Goal: Task Accomplishment & Management: Complete application form

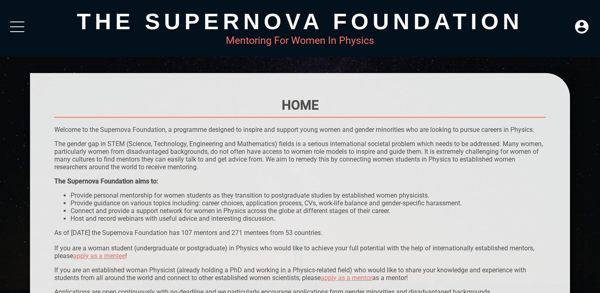
click at [21, 22] on div at bounding box center [17, 21] width 14 height 1
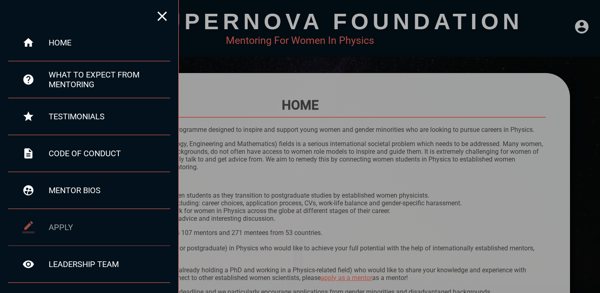
click at [60, 223] on div "apply" at bounding box center [110, 227] width 122 height 10
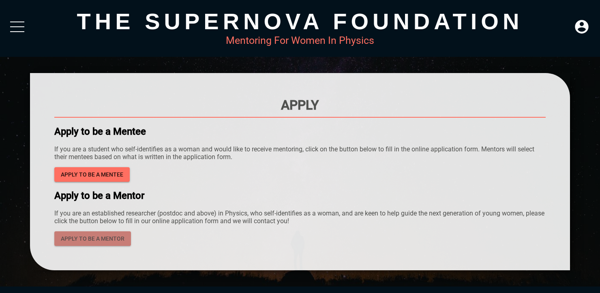
click at [109, 236] on span "apply to be a mentor" at bounding box center [93, 238] width 64 height 10
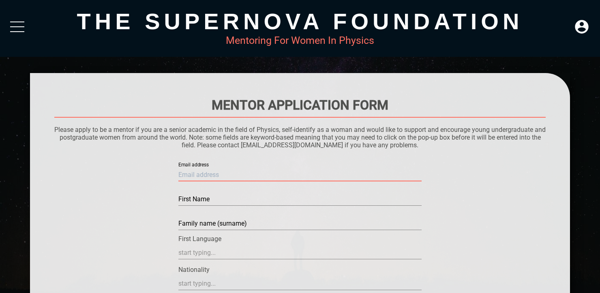
click at [215, 176] on input "text" at bounding box center [299, 174] width 243 height 13
type input "[EMAIL_ADDRESS][DOMAIN_NAME]"
click at [210, 202] on input "text" at bounding box center [299, 199] width 243 height 13
type input "[PERSON_NAME]"
type input "Chrysostomou"
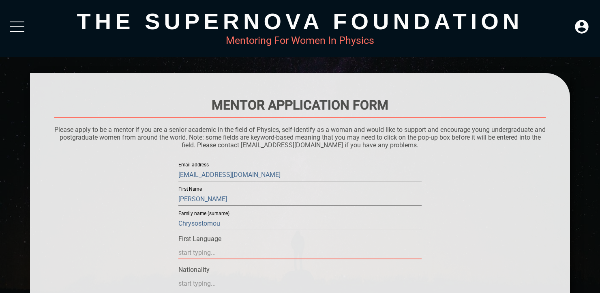
click at [205, 253] on input "text" at bounding box center [299, 252] width 243 height 13
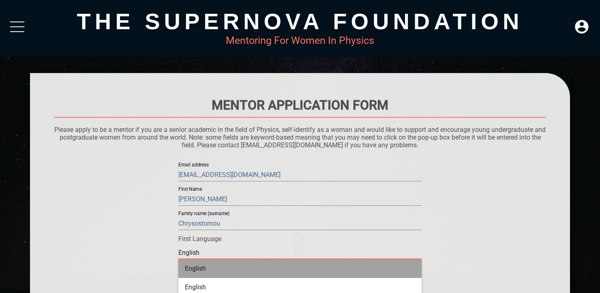
click at [212, 266] on div "English" at bounding box center [299, 268] width 243 height 19
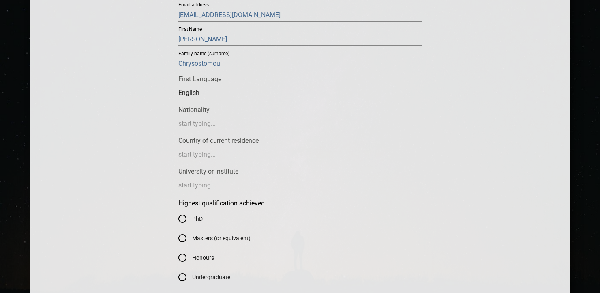
scroll to position [162, 0]
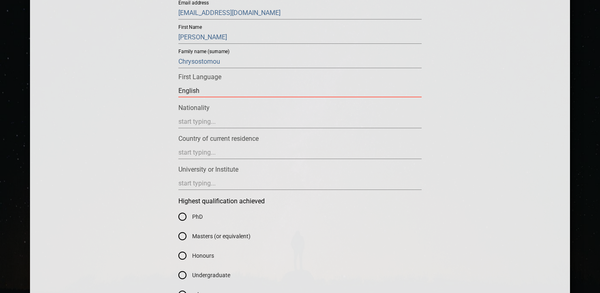
type input "English"
click at [309, 120] on input "text" at bounding box center [299, 121] width 243 height 13
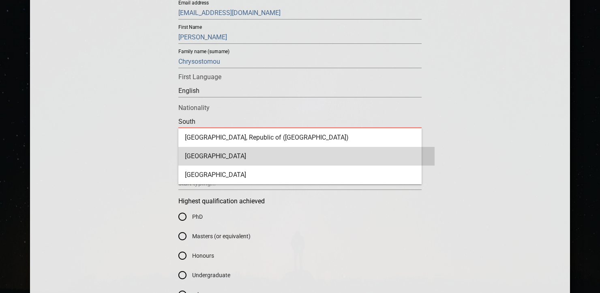
click at [293, 151] on div "[GEOGRAPHIC_DATA]" at bounding box center [306, 156] width 256 height 19
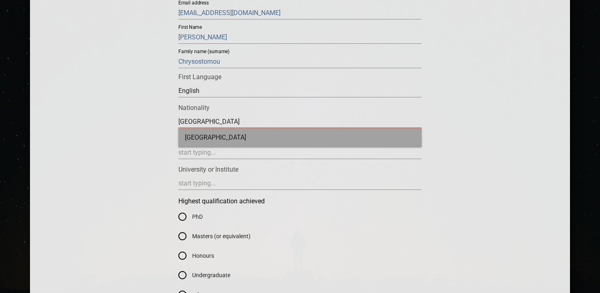
click at [287, 131] on div "[GEOGRAPHIC_DATA]" at bounding box center [299, 137] width 243 height 19
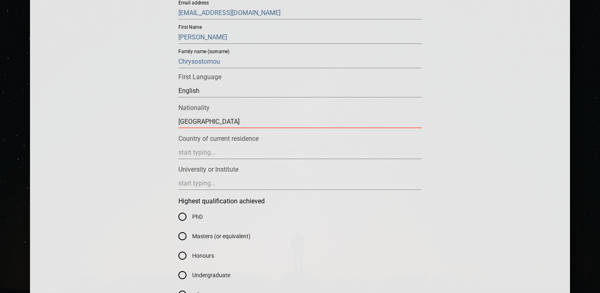
type input "[GEOGRAPHIC_DATA]"
click at [281, 152] on input "text" at bounding box center [299, 152] width 243 height 13
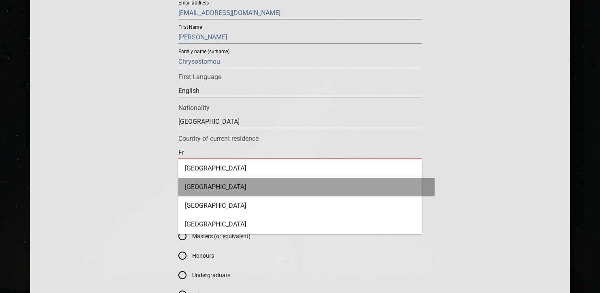
click at [251, 184] on div "[GEOGRAPHIC_DATA]" at bounding box center [306, 187] width 256 height 19
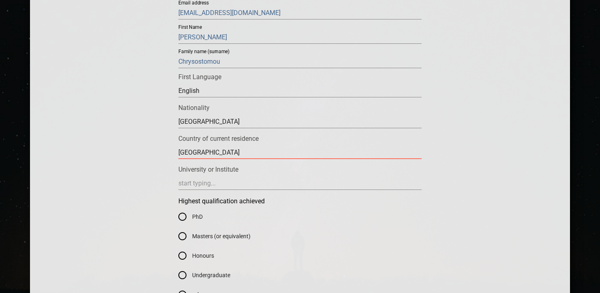
type input "[GEOGRAPHIC_DATA]"
click at [246, 186] on input "text" at bounding box center [299, 183] width 243 height 13
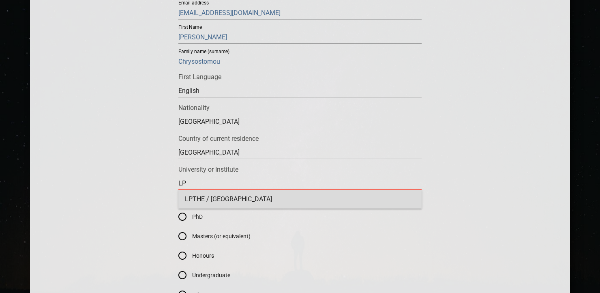
click at [233, 199] on div "LPTHE / [GEOGRAPHIC_DATA]" at bounding box center [299, 199] width 243 height 19
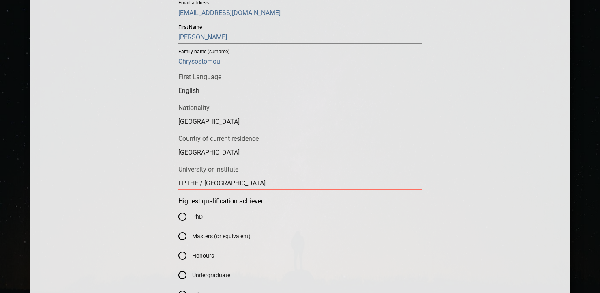
type input "LPTHE / [GEOGRAPHIC_DATA]"
click at [189, 214] on input "PhD" at bounding box center [182, 216] width 19 height 19
radio input "true"
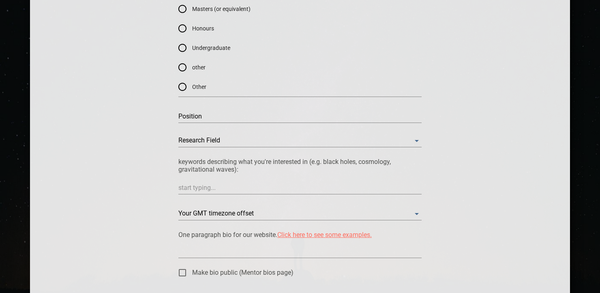
scroll to position [399, 0]
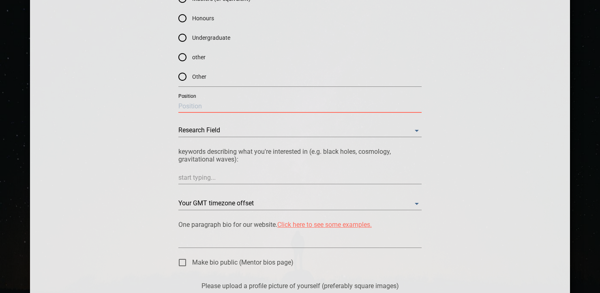
click at [388, 108] on input "text" at bounding box center [299, 106] width 243 height 13
type input "Postdoc"
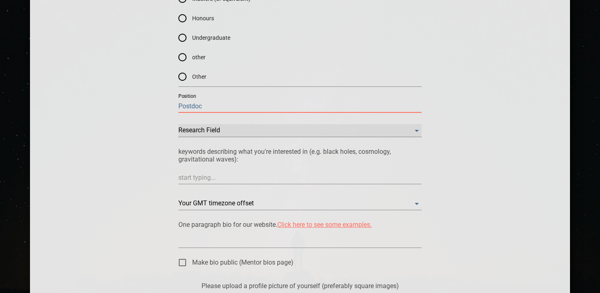
click at [356, 129] on Field "​" at bounding box center [299, 130] width 243 height 13
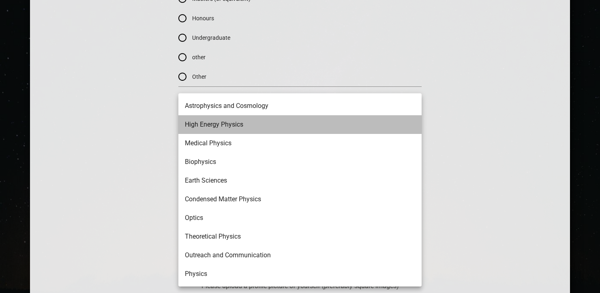
click at [231, 128] on li "High Energy Physics" at bounding box center [299, 124] width 243 height 19
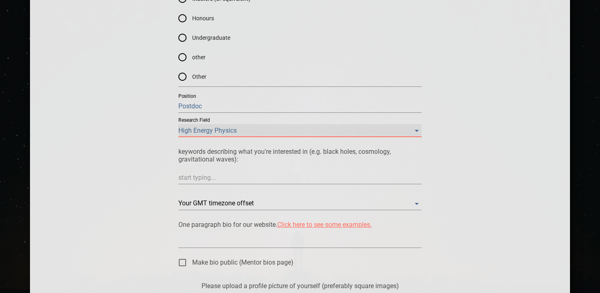
click at [252, 132] on Field "High Energy Physics" at bounding box center [299, 130] width 243 height 13
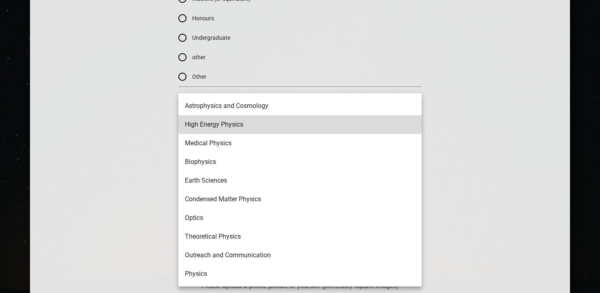
click at [239, 105] on li "Astrophysics and Cosmology" at bounding box center [299, 105] width 243 height 19
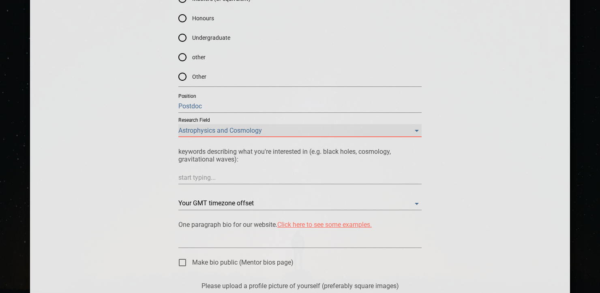
click at [236, 129] on Field "Astrophysics and Cosmology" at bounding box center [299, 130] width 243 height 13
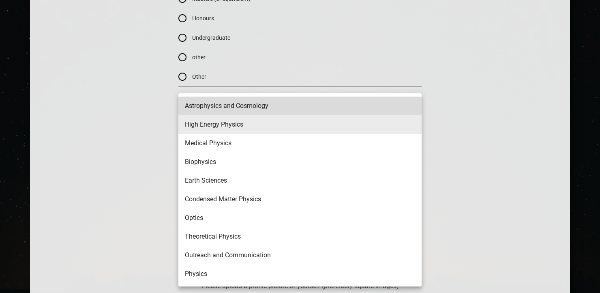
click at [236, 129] on li "High Energy Physics" at bounding box center [299, 124] width 243 height 19
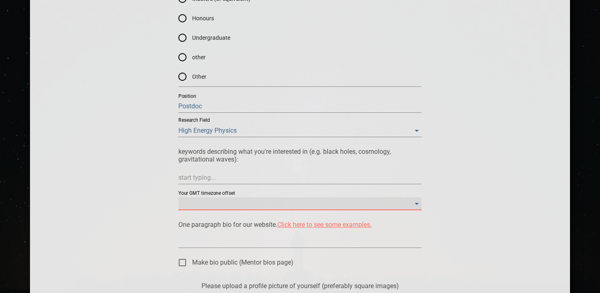
click at [221, 201] on offset "​" at bounding box center [299, 203] width 243 height 13
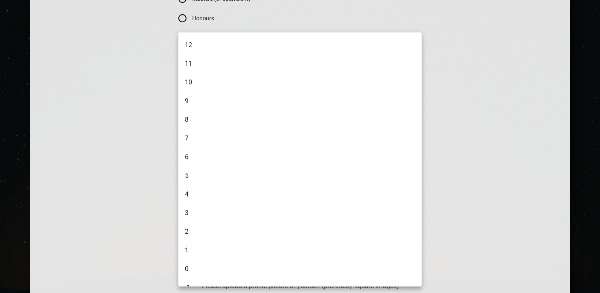
click at [202, 232] on li "2" at bounding box center [299, 231] width 243 height 19
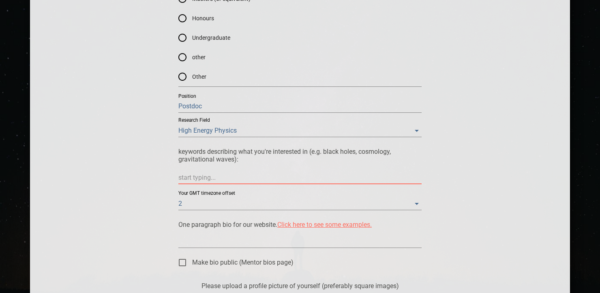
click at [191, 178] on textarea at bounding box center [299, 177] width 243 height 8
type textarea "g"
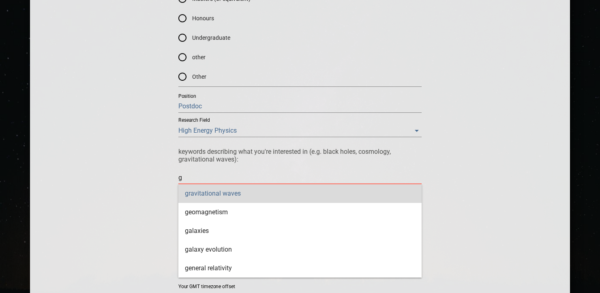
click at [200, 190] on div "gravitational waves" at bounding box center [299, 193] width 243 height 19
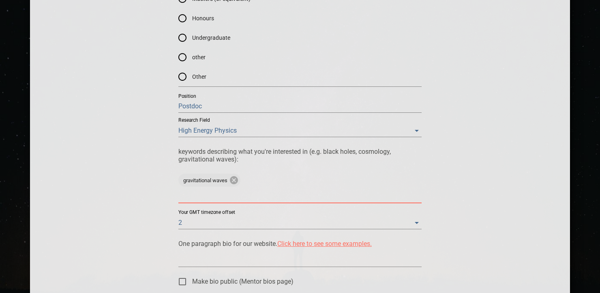
type textarea "b"
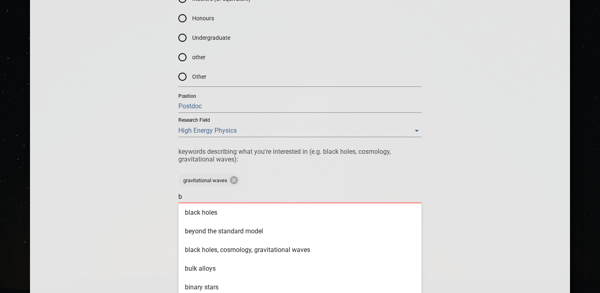
type textarea "bl"
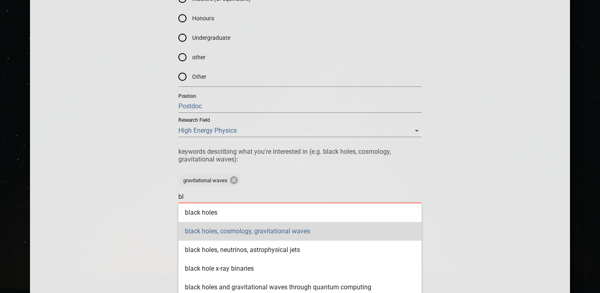
click at [210, 226] on div "black holes, cosmology, gravitational waves" at bounding box center [299, 231] width 243 height 19
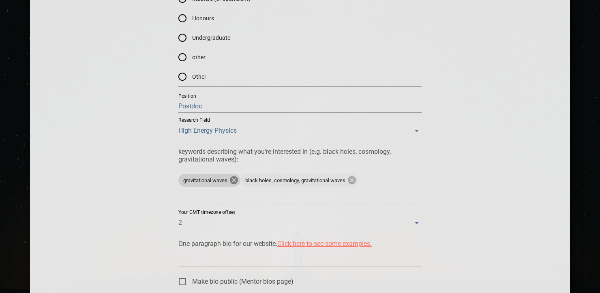
click at [232, 178] on icon at bounding box center [234, 180] width 8 height 8
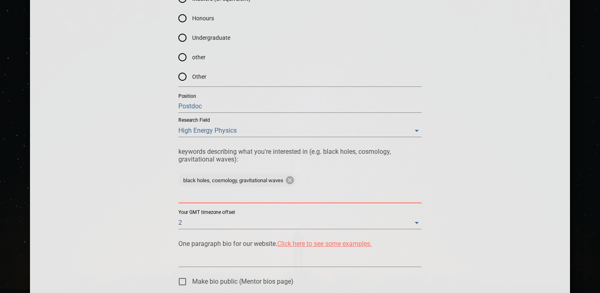
click at [235, 197] on textarea at bounding box center [299, 197] width 243 height 8
type textarea "b"
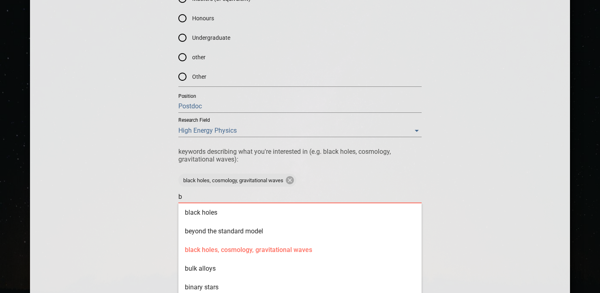
type textarea "be"
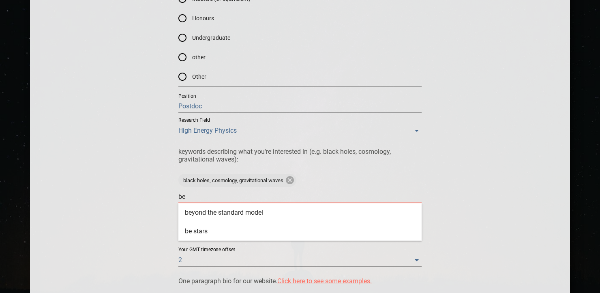
type textarea "bey"
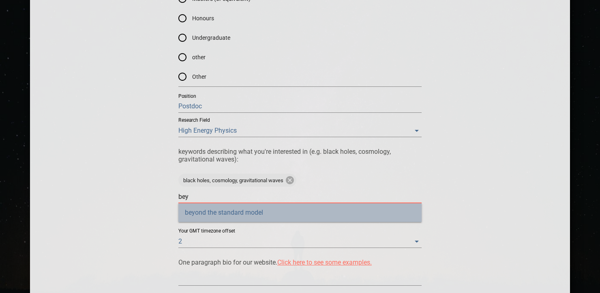
click at [244, 210] on div "beyond the standard model" at bounding box center [299, 212] width 243 height 19
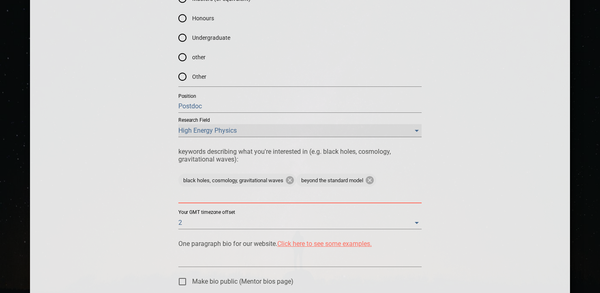
click at [246, 131] on Field "High Energy Physics" at bounding box center [299, 130] width 243 height 13
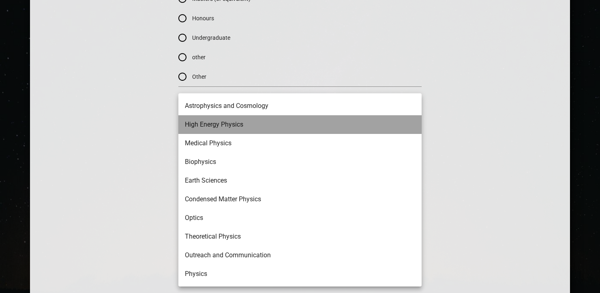
click at [244, 123] on li "High Energy Physics" at bounding box center [299, 124] width 243 height 19
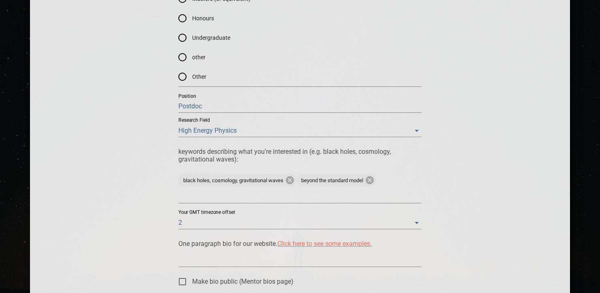
click at [244, 123] on li "High Energy Physics" at bounding box center [269, 127] width 182 height 11
